Goal: Task Accomplishment & Management: Use online tool/utility

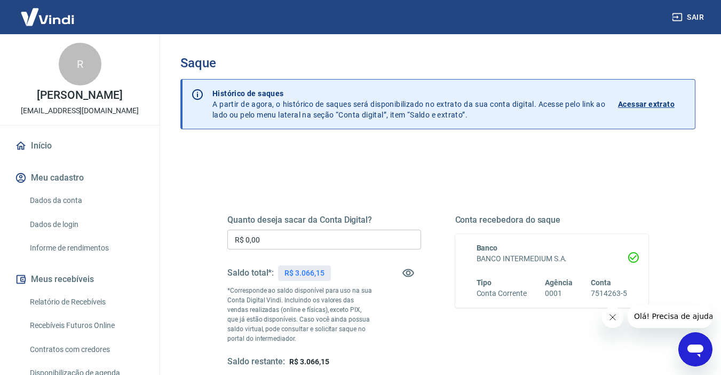
click at [272, 243] on input "R$ 0,00" at bounding box center [324, 240] width 194 height 20
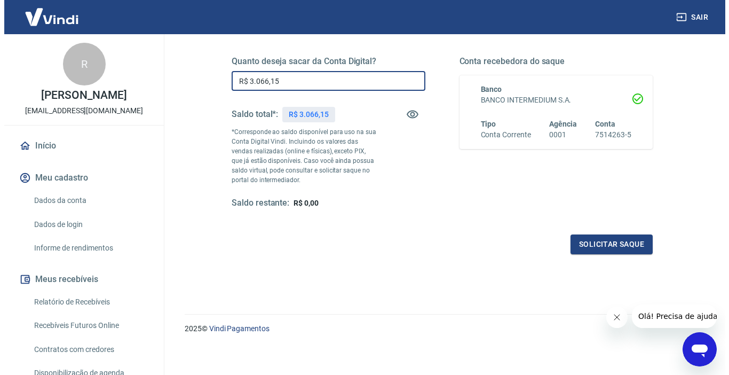
scroll to position [163, 0]
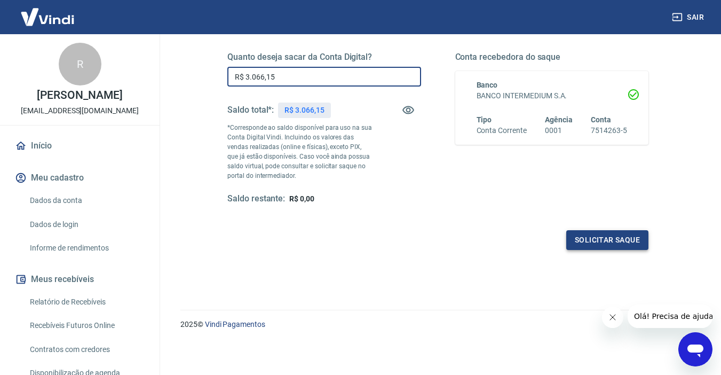
type input "R$ 3.066,15"
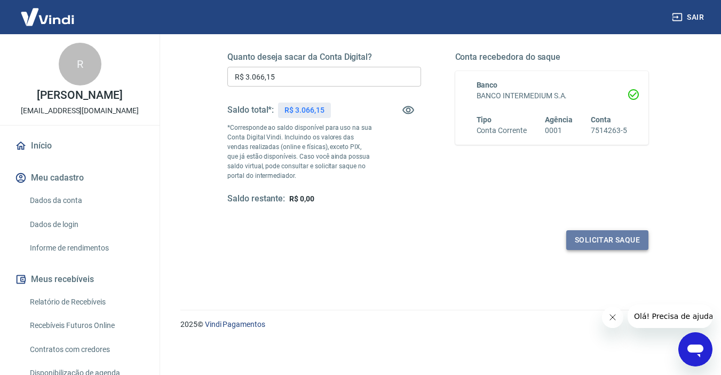
click at [552, 236] on button "Solicitar saque" at bounding box center [608, 240] width 82 height 20
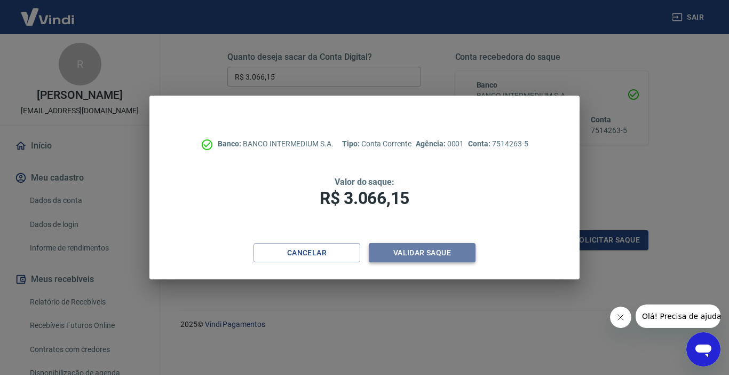
click at [458, 262] on button "Validar saque" at bounding box center [422, 253] width 107 height 20
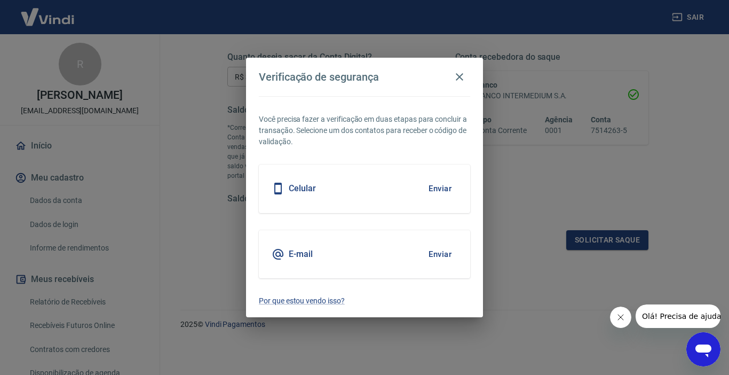
click at [378, 251] on div "E-mail Enviar" at bounding box center [364, 254] width 211 height 48
click at [438, 252] on button "Enviar" at bounding box center [440, 254] width 35 height 22
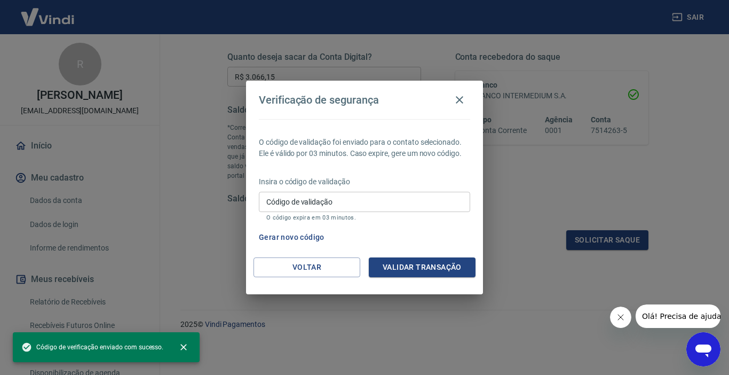
click at [388, 209] on input "Código de validação" at bounding box center [364, 202] width 211 height 20
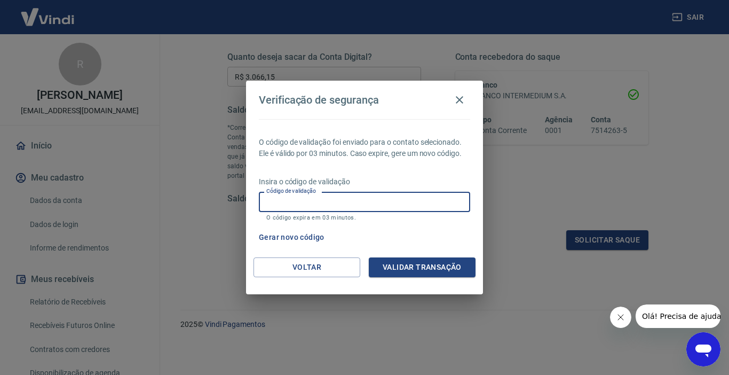
paste input "625218"
drag, startPoint x: 386, startPoint y: 205, endPoint x: 408, endPoint y: 262, distance: 61.2
click at [405, 257] on div "O código de validação foi enviado para o contato selecionado. Ele é válido por …" at bounding box center [364, 188] width 237 height 138
type input "625218"
click at [409, 263] on button "Validar transação" at bounding box center [422, 267] width 107 height 20
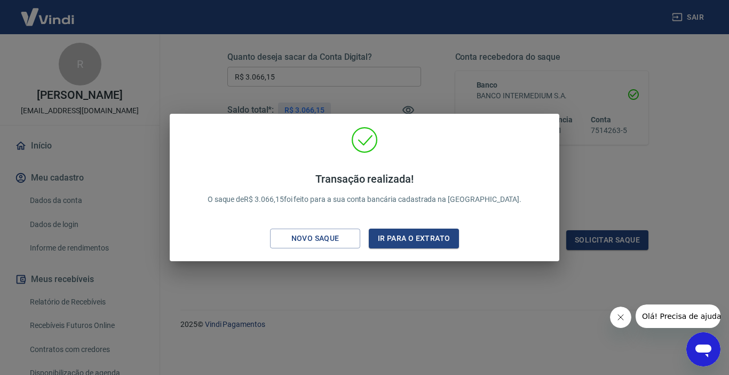
click at [459, 243] on div "Transação realizada! O saque de R$ 3.066,15 foi feito para a sua conta bancária…" at bounding box center [364, 190] width 373 height 126
click at [459, 231] on div "Transação realizada! O saque de R$ 3.066,15 foi feito para a sua conta bancária…" at bounding box center [364, 190] width 373 height 126
drag, startPoint x: 450, startPoint y: 238, endPoint x: 687, endPoint y: 17, distance: 324.9
click at [449, 240] on button "Ir para o extrato" at bounding box center [414, 239] width 90 height 20
